Goal: Information Seeking & Learning: Learn about a topic

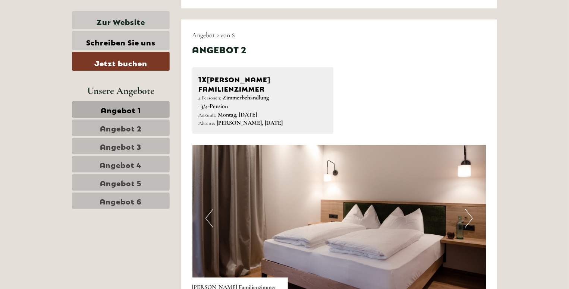
scroll to position [969, 0]
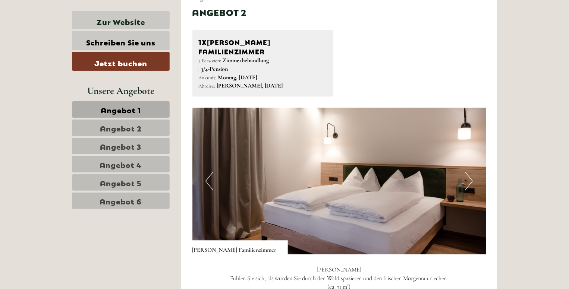
click at [470, 172] on button "Nächste" at bounding box center [469, 181] width 8 height 19
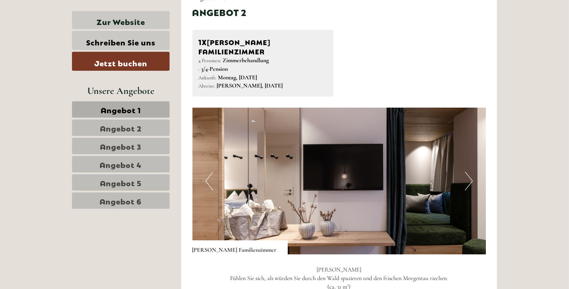
click at [470, 172] on button "Nächste" at bounding box center [469, 181] width 8 height 19
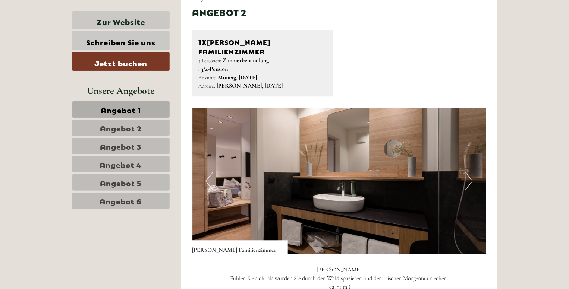
click at [470, 172] on button "Nächste" at bounding box center [469, 181] width 8 height 19
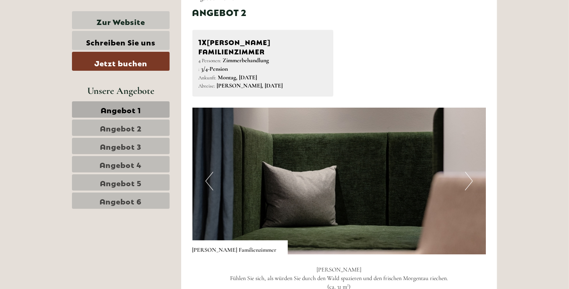
click at [470, 172] on button "Nächste" at bounding box center [469, 181] width 8 height 19
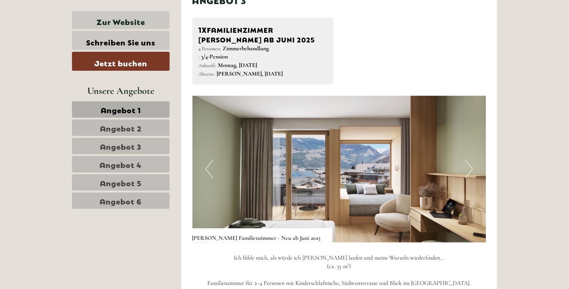
scroll to position [1528, 0]
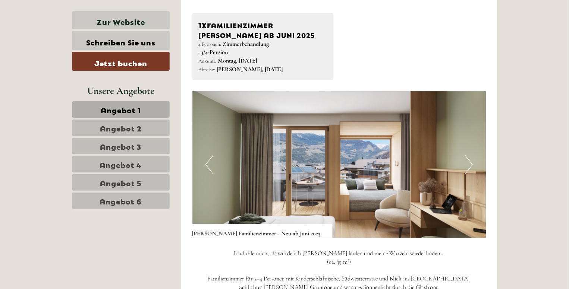
click at [467, 155] on button "Nächste" at bounding box center [469, 164] width 8 height 19
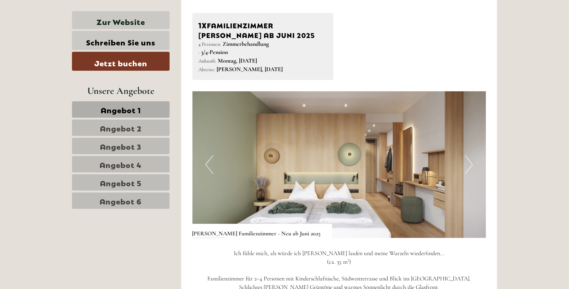
click at [467, 155] on button "Nächste" at bounding box center [469, 164] width 8 height 19
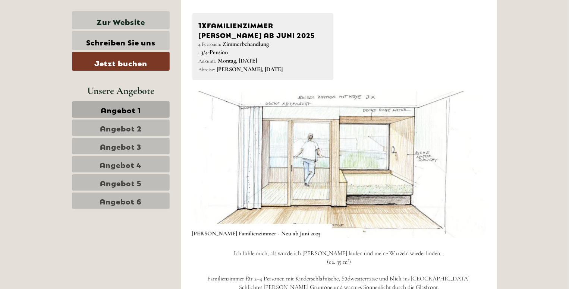
click at [394, 180] on img at bounding box center [339, 164] width 294 height 147
click at [474, 169] on img at bounding box center [339, 164] width 294 height 147
click at [473, 152] on img at bounding box center [339, 164] width 294 height 147
click at [477, 143] on img at bounding box center [339, 164] width 294 height 147
click at [472, 157] on button "Nächste" at bounding box center [469, 164] width 8 height 19
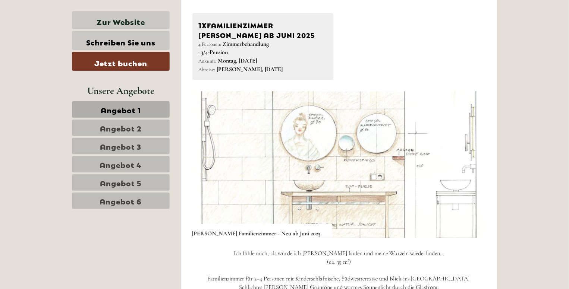
click at [470, 155] on button "Nächste" at bounding box center [469, 164] width 8 height 19
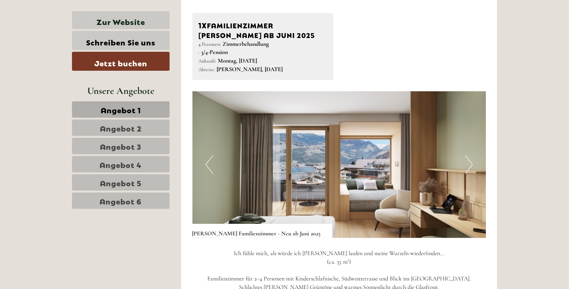
click at [465, 155] on button "Nächste" at bounding box center [469, 164] width 8 height 19
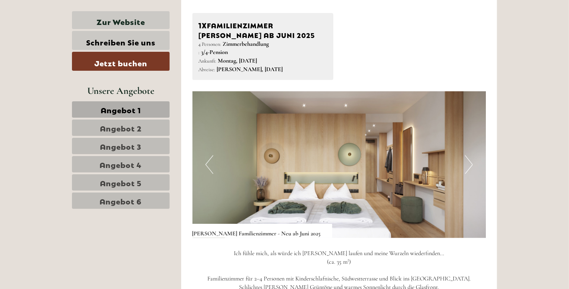
click at [465, 155] on button "Nächste" at bounding box center [469, 164] width 8 height 19
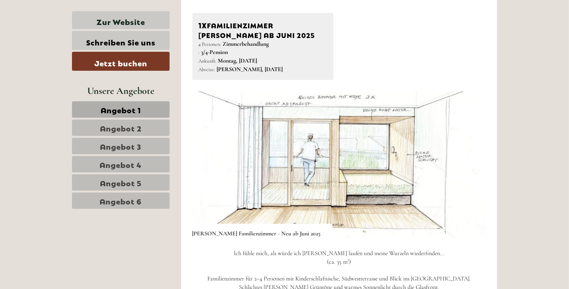
click at [475, 155] on img at bounding box center [339, 164] width 294 height 147
click at [465, 155] on button "Nächste" at bounding box center [469, 164] width 8 height 19
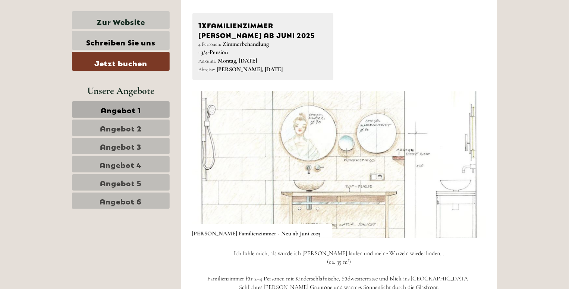
click at [466, 155] on button "Nächste" at bounding box center [469, 164] width 8 height 19
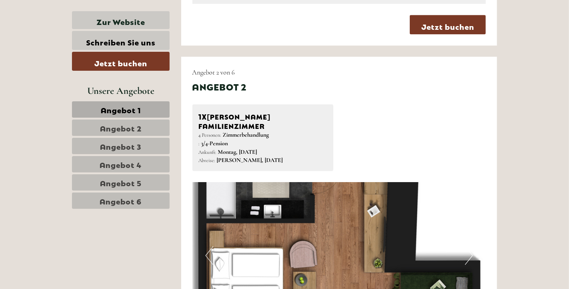
scroll to position [1081, 0]
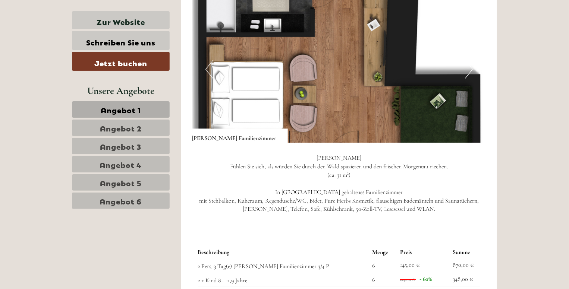
click at [127, 146] on font "Angebot 3" at bounding box center [120, 146] width 41 height 10
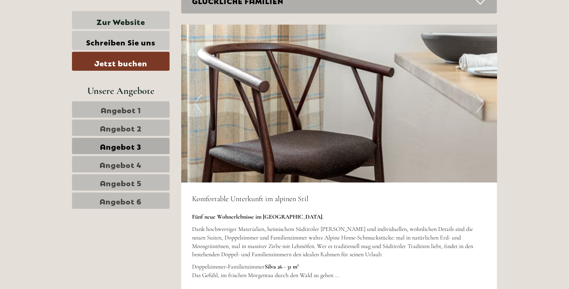
scroll to position [418, 0]
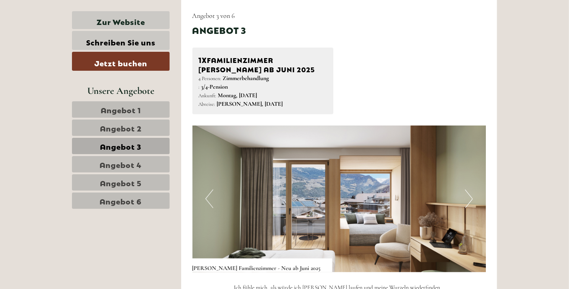
click at [135, 154] on nav "Angebot 1 Angebot 2 Angebot 3 Angebot 4 Angebot 5 Angebot 6" at bounding box center [122, 155] width 100 height 108
click at [139, 161] on font "Angebot 4" at bounding box center [121, 164] width 42 height 10
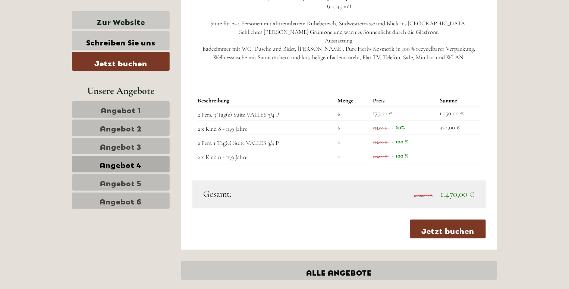
scroll to position [716, 0]
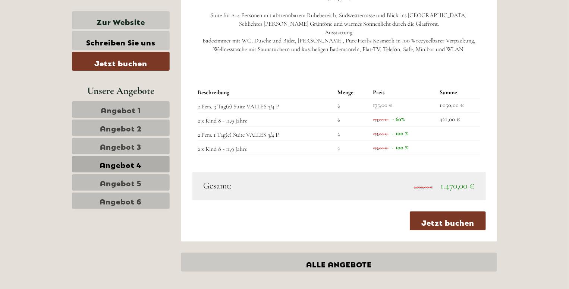
click at [103, 177] on font "Angebot 5" at bounding box center [121, 182] width 42 height 10
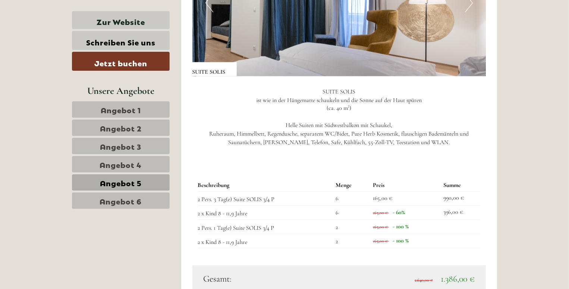
scroll to position [530, 0]
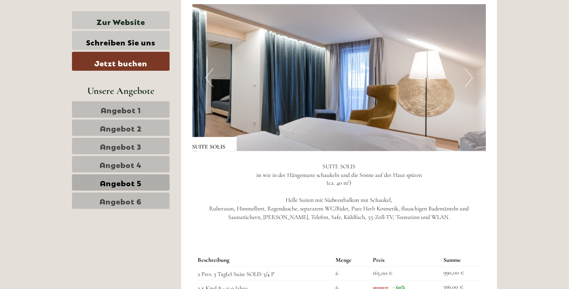
click at [470, 71] on button "Nächste" at bounding box center [469, 78] width 8 height 19
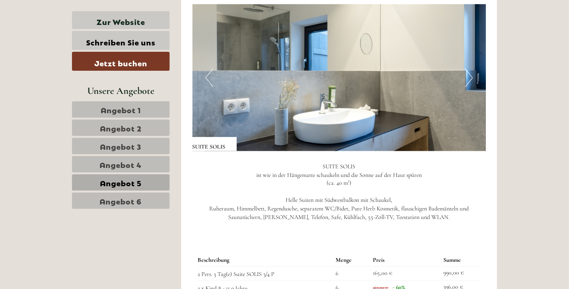
click at [470, 71] on button "Nächste" at bounding box center [469, 78] width 8 height 19
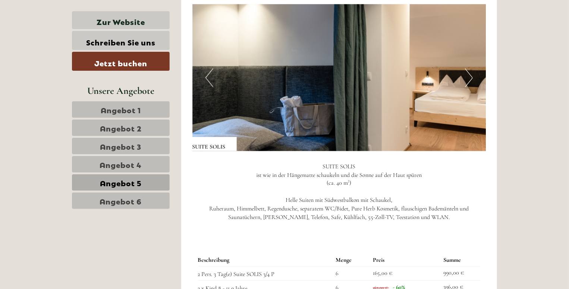
click at [470, 71] on button "Nächste" at bounding box center [469, 78] width 8 height 19
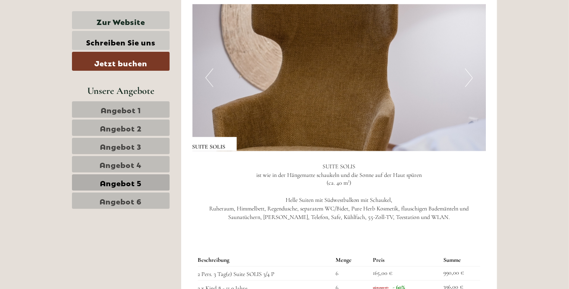
click at [470, 71] on button "Nächste" at bounding box center [469, 78] width 8 height 19
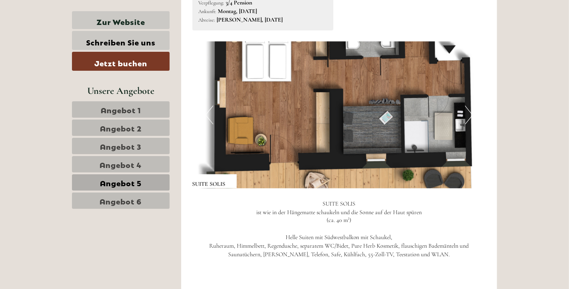
scroll to position [455, 0]
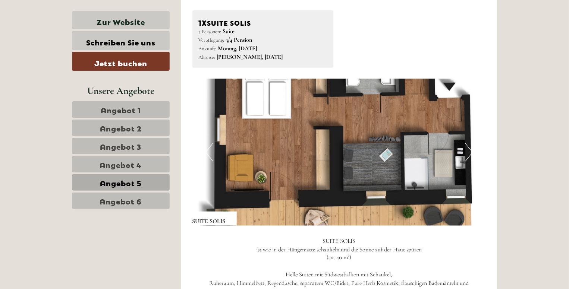
click at [470, 155] on button "Nächste" at bounding box center [469, 152] width 8 height 19
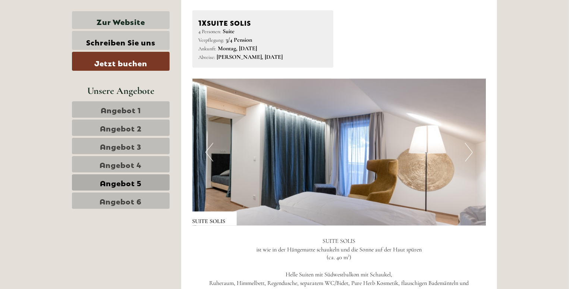
click at [470, 155] on button "Nächste" at bounding box center [469, 152] width 8 height 19
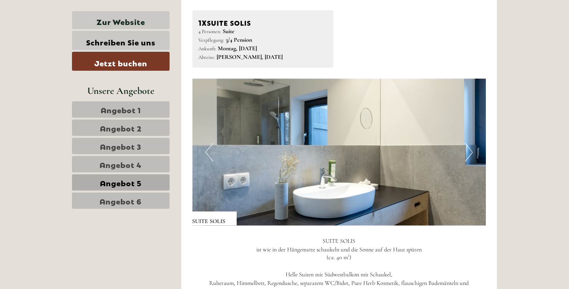
click at [138, 199] on font "Angebot 6" at bounding box center [121, 201] width 42 height 10
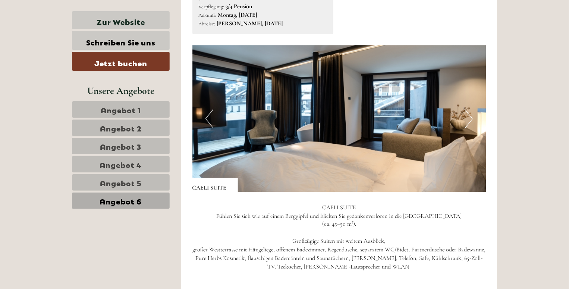
scroll to position [493, 0]
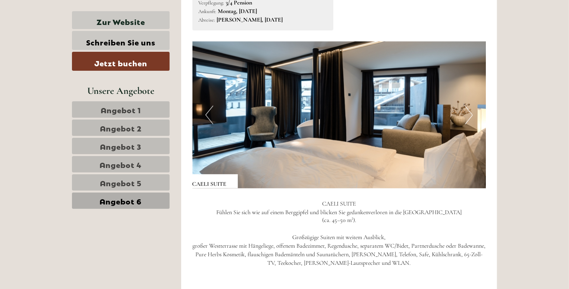
click at [470, 114] on button "Nächste" at bounding box center [469, 115] width 8 height 19
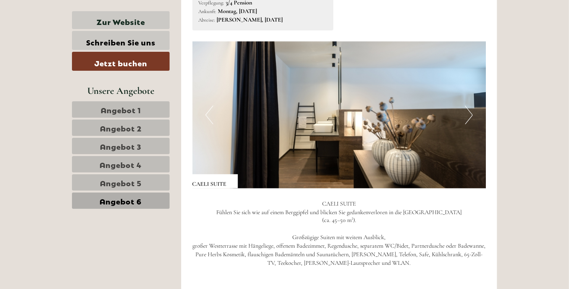
click at [470, 114] on button "Nächste" at bounding box center [469, 115] width 8 height 19
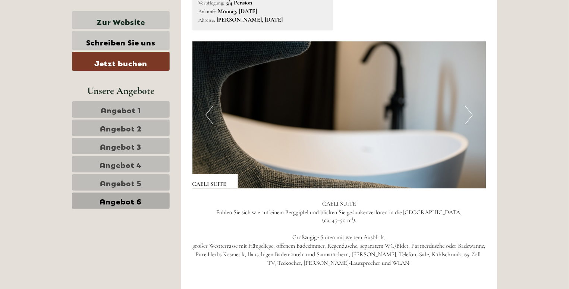
click at [468, 114] on button "Nächste" at bounding box center [469, 115] width 8 height 19
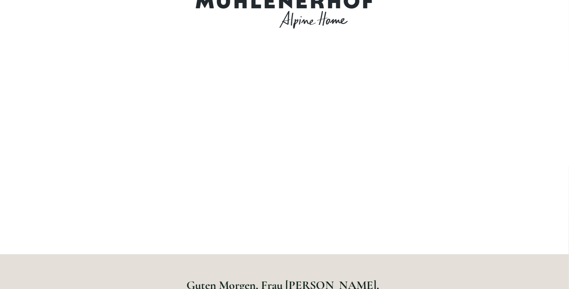
scroll to position [0, 0]
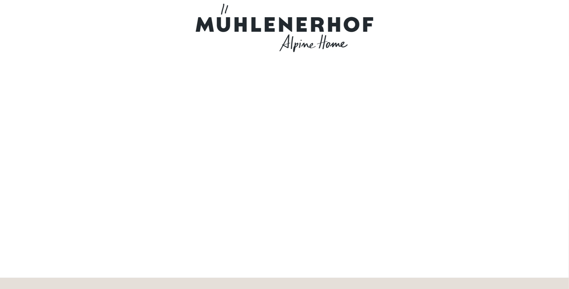
click at [280, 23] on div at bounding box center [284, 28] width 417 height 48
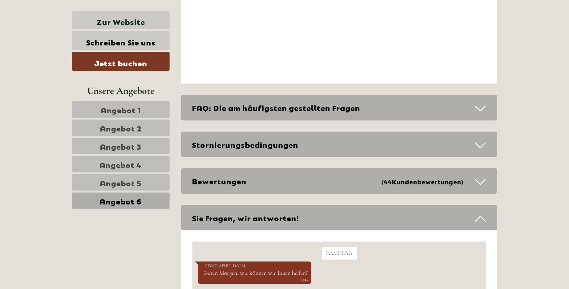
scroll to position [2124, 0]
